Goal: Task Accomplishment & Management: Use online tool/utility

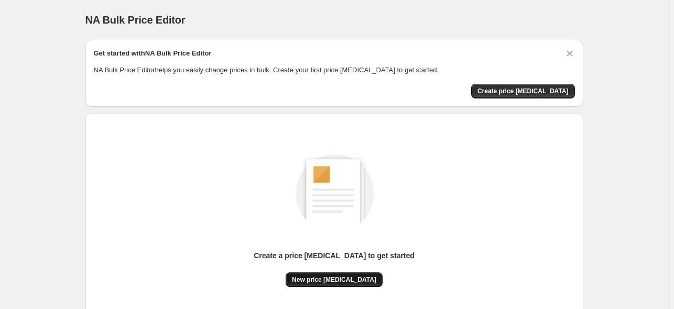
click at [322, 282] on span "New price change job" at bounding box center [334, 280] width 84 height 8
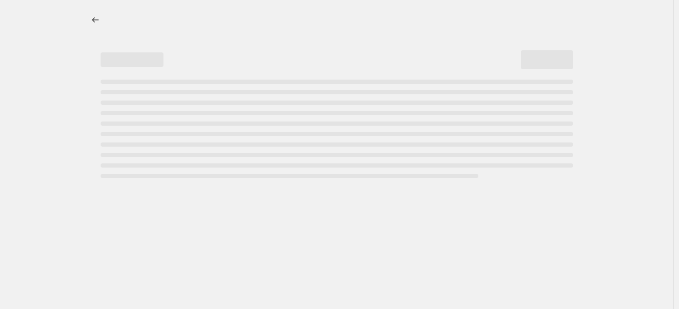
select select "percentage"
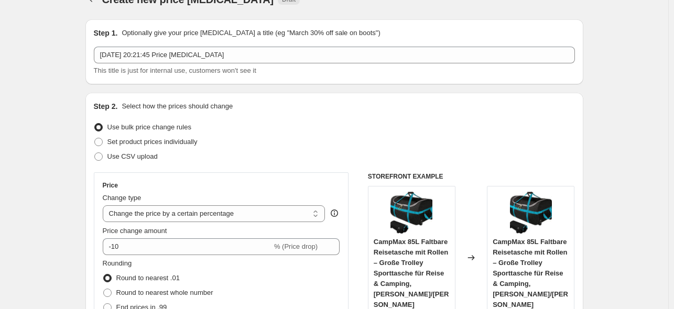
scroll to position [146, 0]
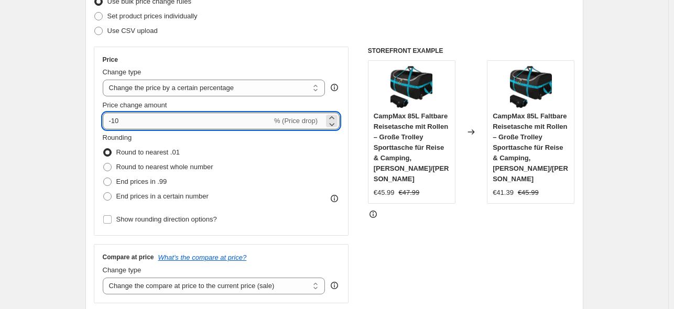
click at [207, 123] on input "-10" at bounding box center [187, 121] width 169 height 17
type input "-1"
type input "-25"
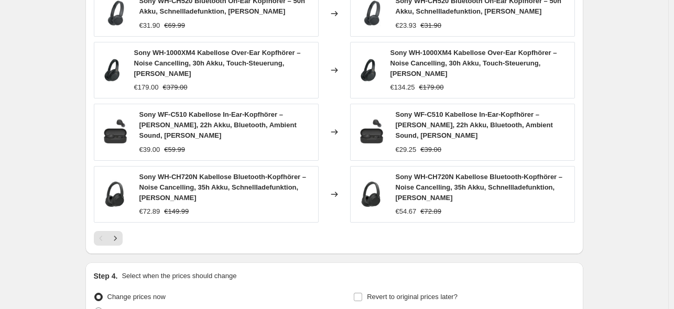
scroll to position [775, 0]
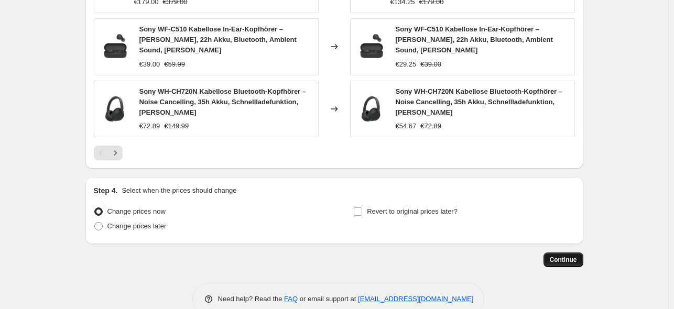
click at [565, 256] on span "Continue" at bounding box center [563, 260] width 27 height 8
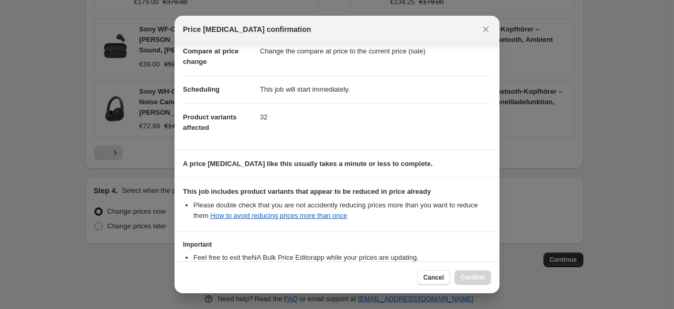
scroll to position [131, 0]
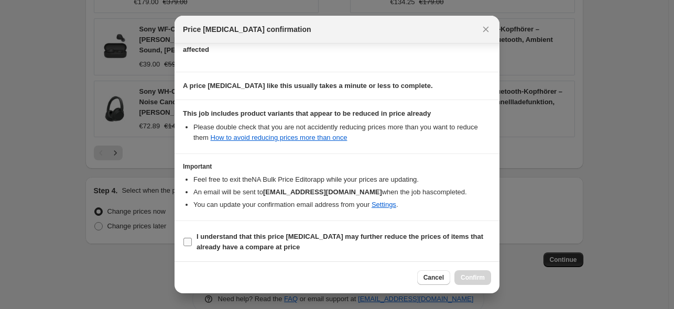
click at [226, 243] on b "I understand that this price change job may further reduce the prices of items …" at bounding box center [340, 242] width 287 height 18
click at [192, 243] on input "I understand that this price change job may further reduce the prices of items …" at bounding box center [187, 242] width 8 height 8
checkbox input "true"
click at [472, 274] on span "Confirm" at bounding box center [473, 278] width 24 height 8
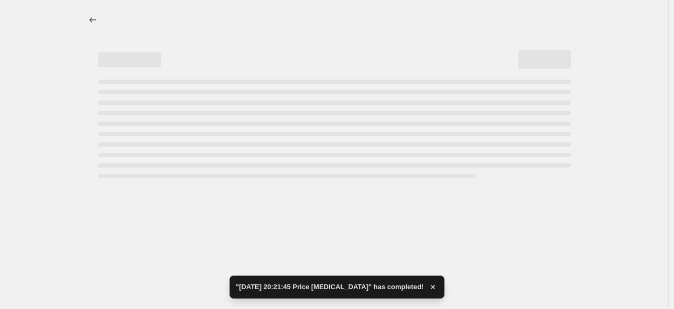
select select "percentage"
